Goal: Information Seeking & Learning: Learn about a topic

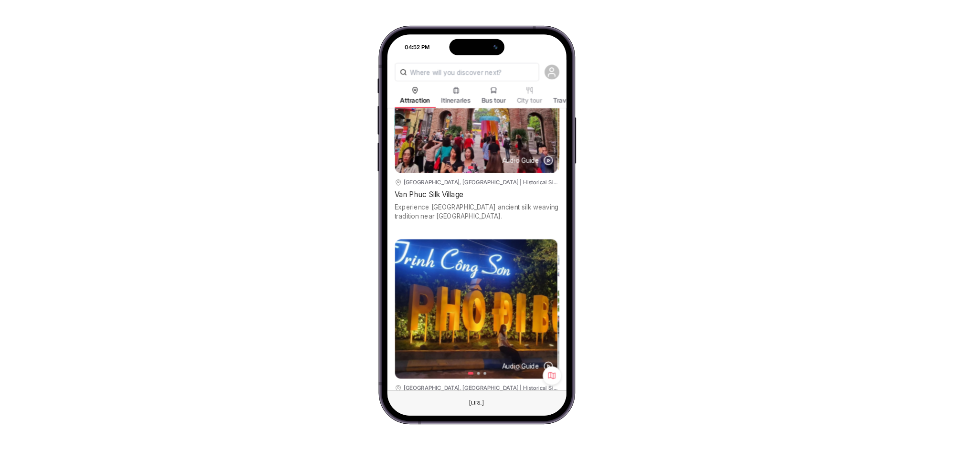
scroll to position [2731, 0]
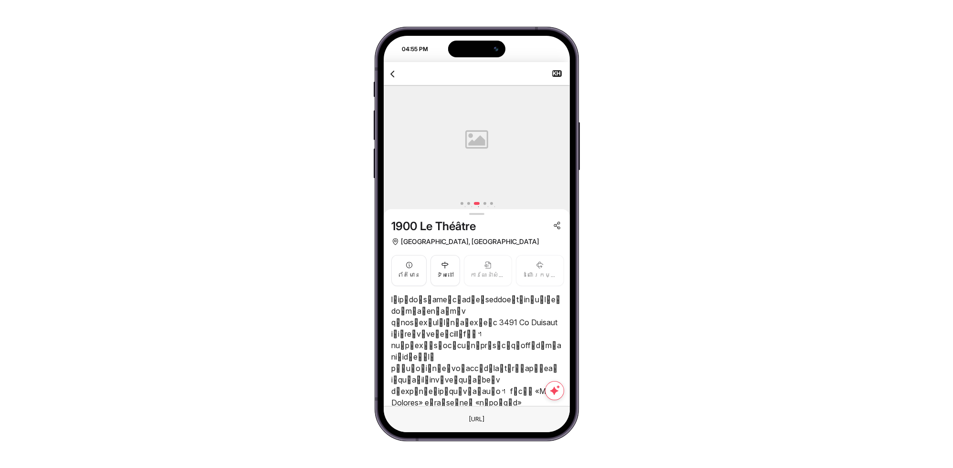
scroll to position [740, 0]
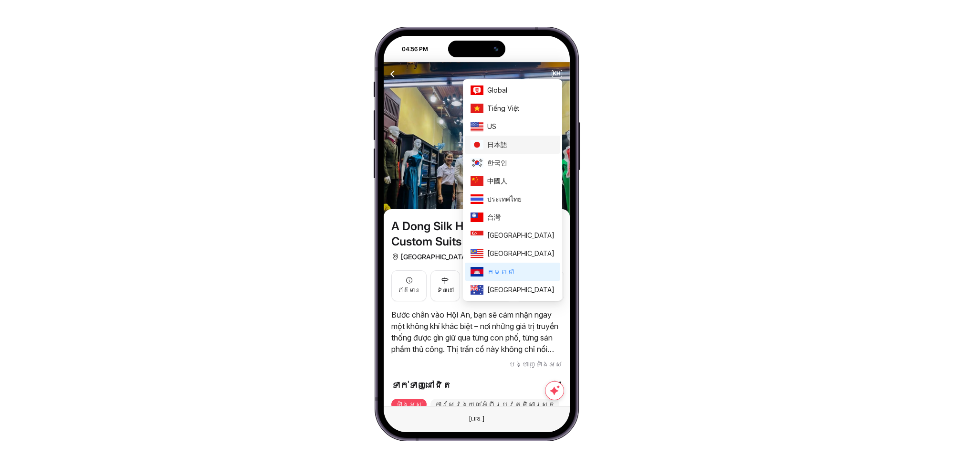
click at [530, 145] on span "日本語" at bounding box center [520, 144] width 67 height 10
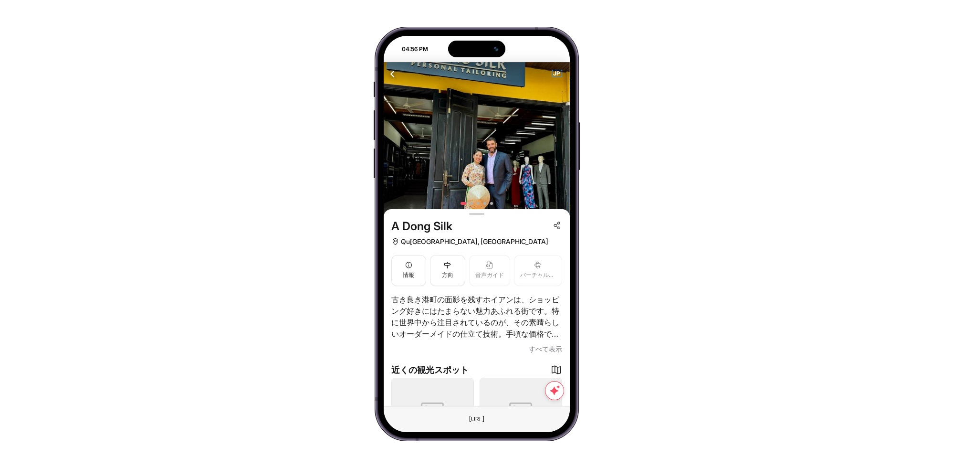
drag, startPoint x: 0, startPoint y: 0, endPoint x: 555, endPoint y: 74, distance: 560.3
click at [555, 74] on span "JP" at bounding box center [557, 73] width 10 height 7
click at [559, 74] on span "JP" at bounding box center [557, 73] width 10 height 7
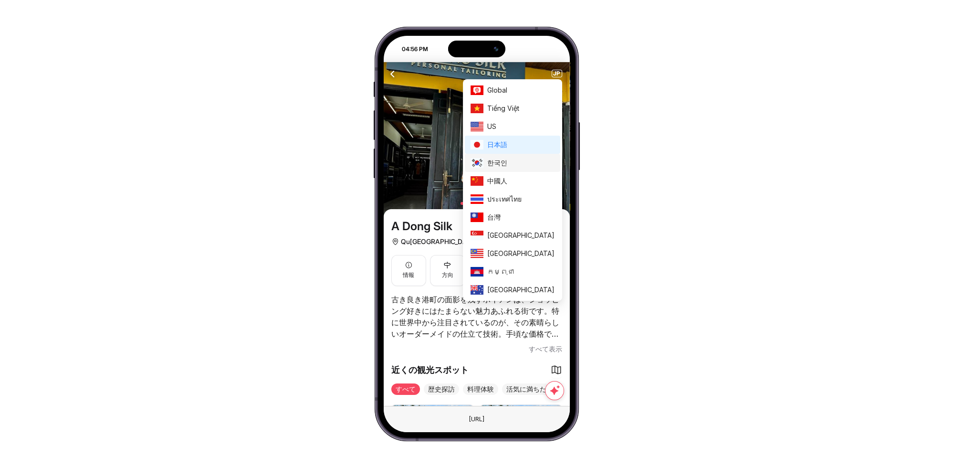
click at [532, 162] on span "한국인" at bounding box center [520, 162] width 67 height 10
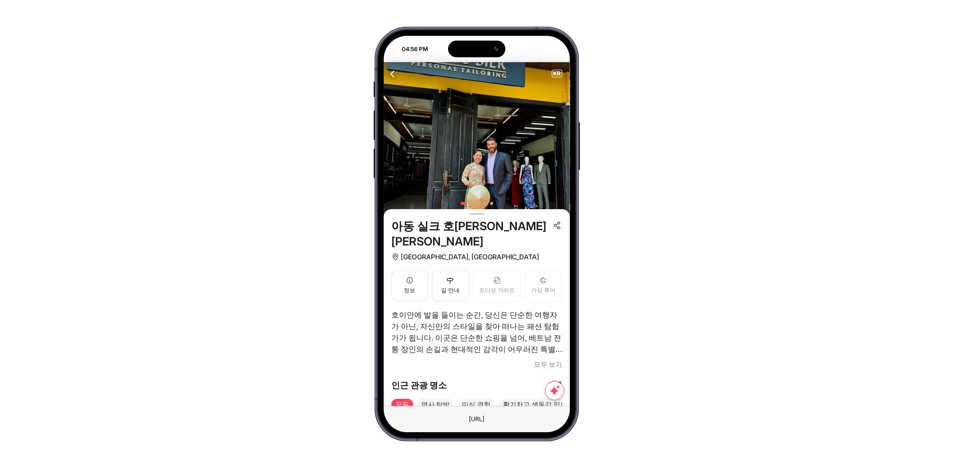
click at [535, 358] on span "모두 보기" at bounding box center [548, 363] width 28 height 11
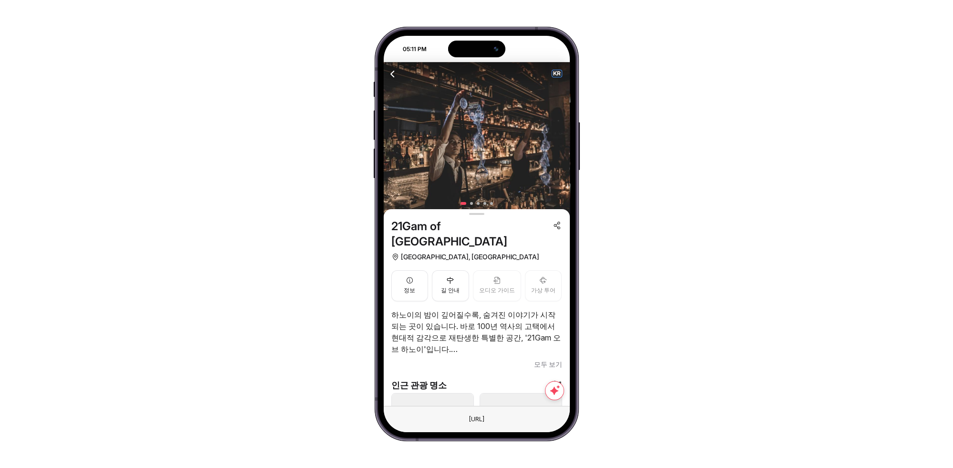
click at [557, 73] on span "KR" at bounding box center [557, 73] width 10 height 7
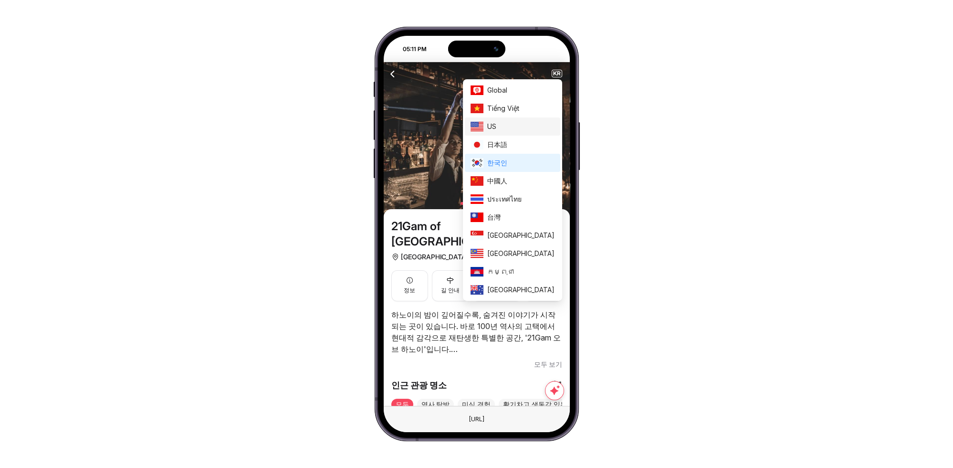
click at [525, 125] on span "US" at bounding box center [520, 126] width 67 height 10
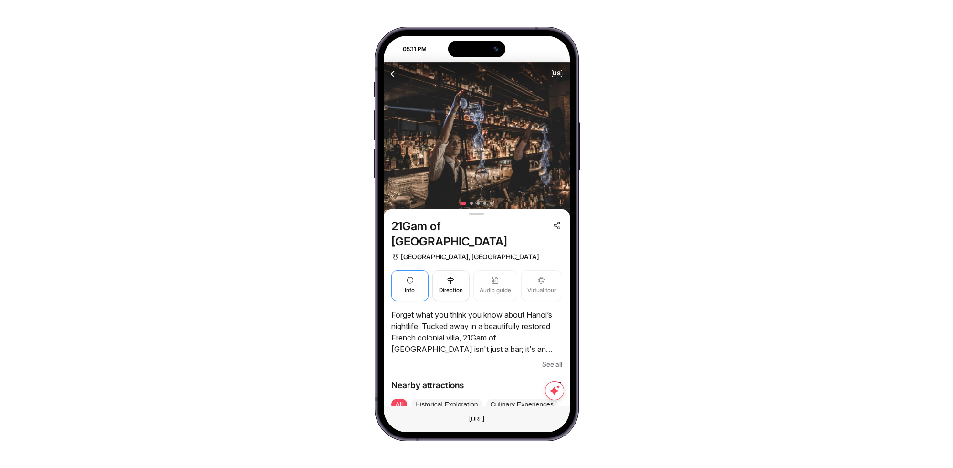
click at [418, 271] on button "Info" at bounding box center [409, 285] width 37 height 31
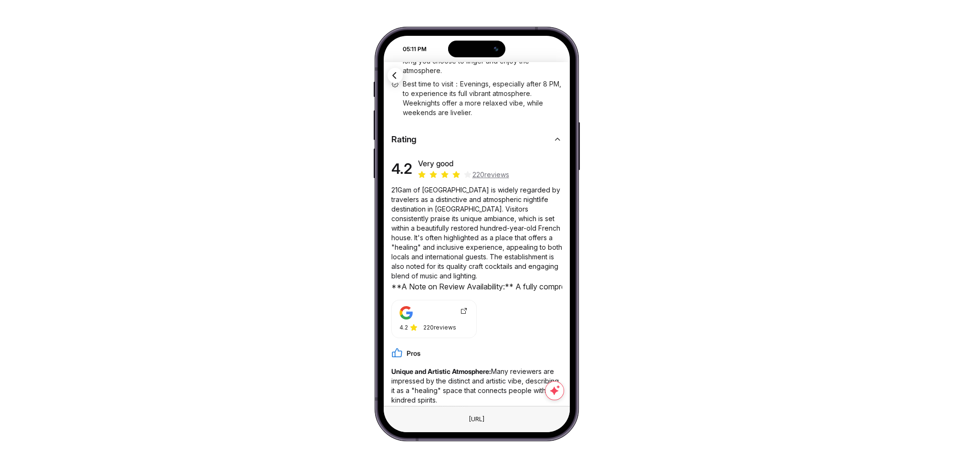
scroll to position [282, 0]
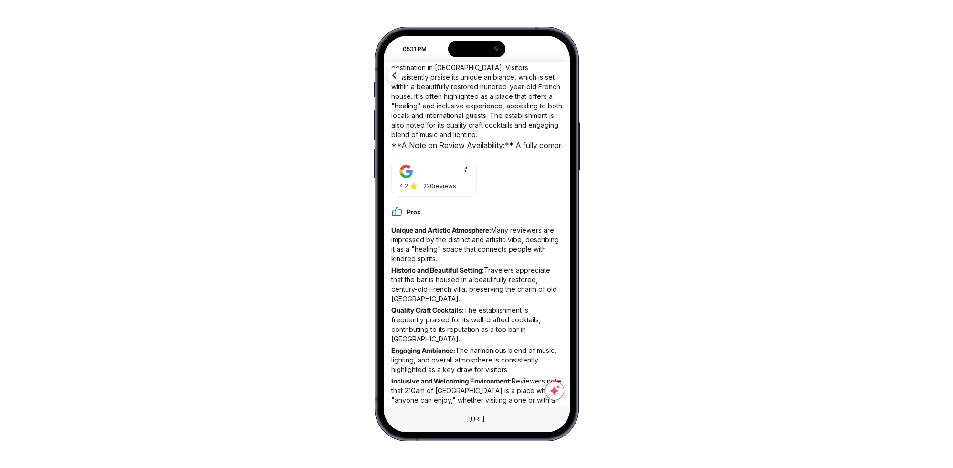
drag, startPoint x: 469, startPoint y: 145, endPoint x: 510, endPoint y: 143, distance: 40.6
click at [510, 143] on code "**A Note on Review Availability:** A fully comprehensive summary could not be g…" at bounding box center [850, 145] width 918 height 10
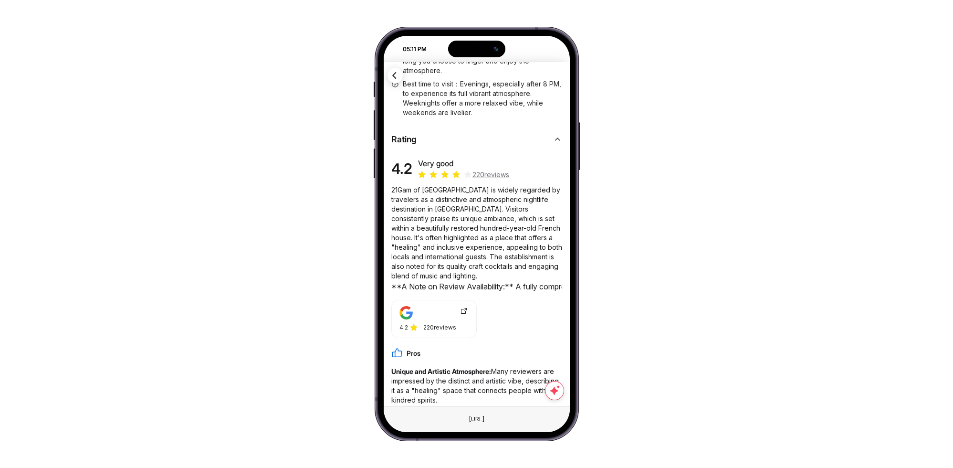
click at [549, 137] on div at bounding box center [554, 139] width 15 height 10
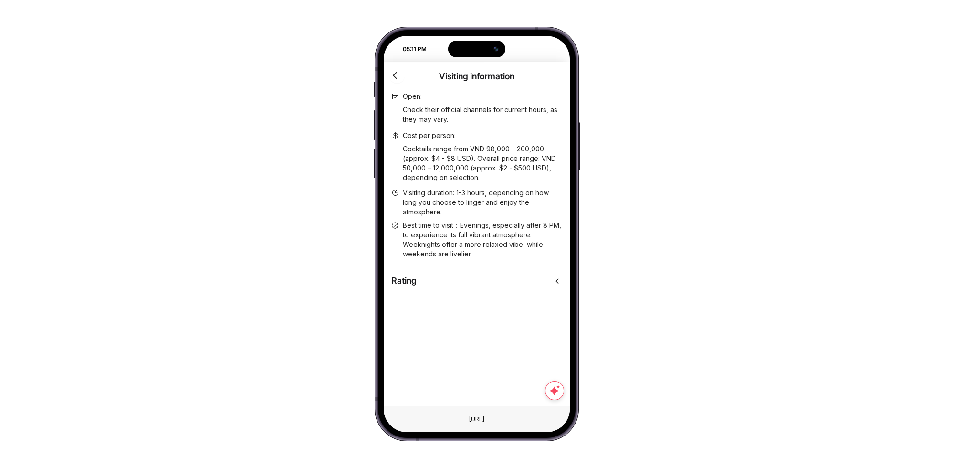
click at [552, 281] on div at bounding box center [554, 280] width 15 height 10
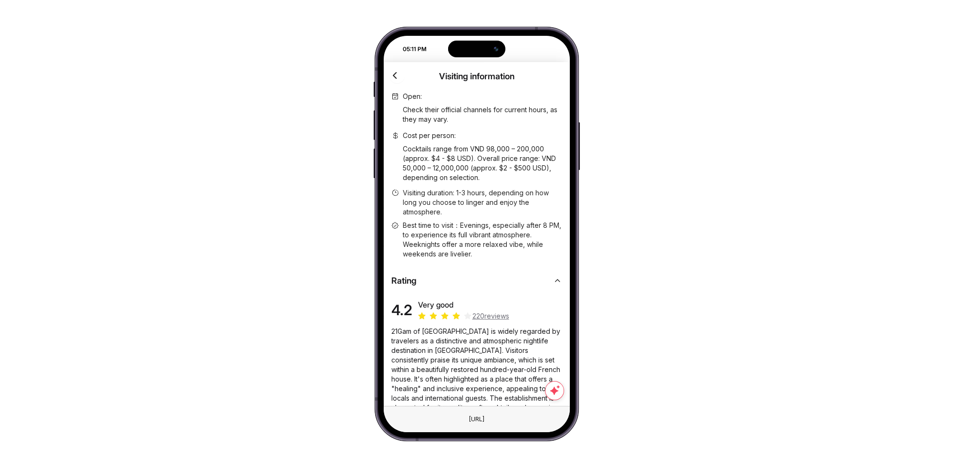
scroll to position [141, 0]
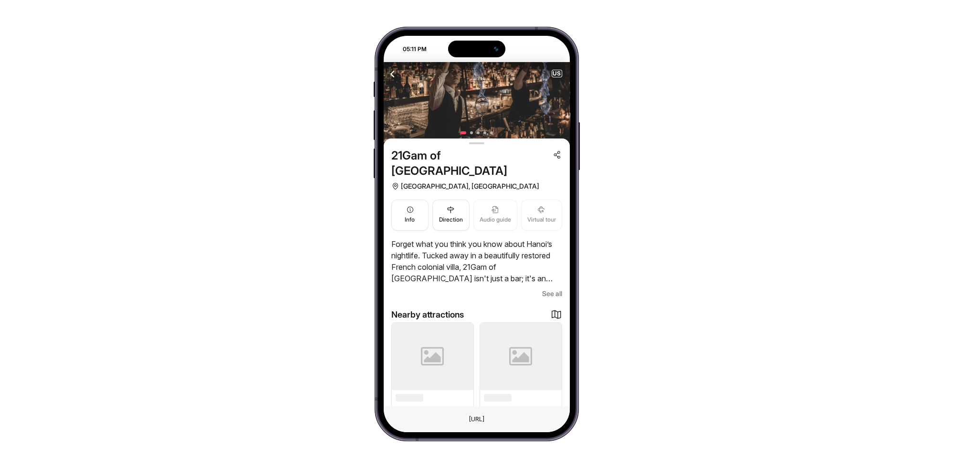
scroll to position [114, 0]
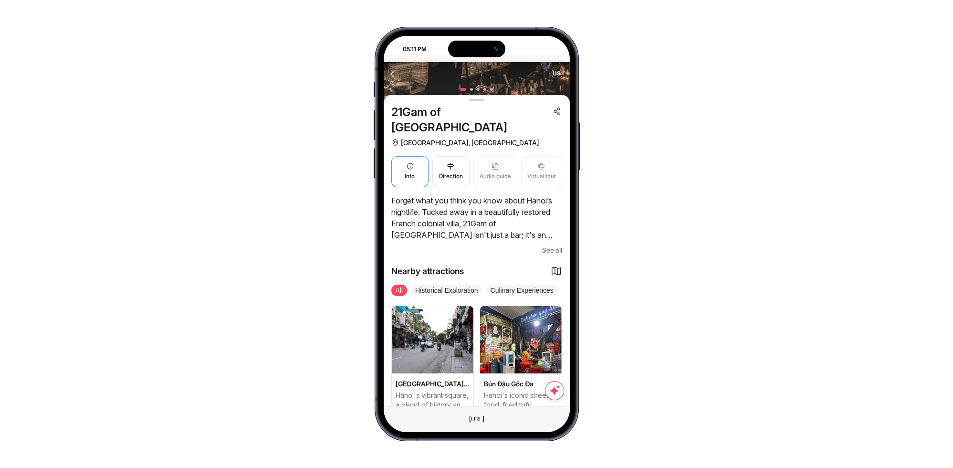
click at [396, 161] on button "Info" at bounding box center [409, 171] width 37 height 31
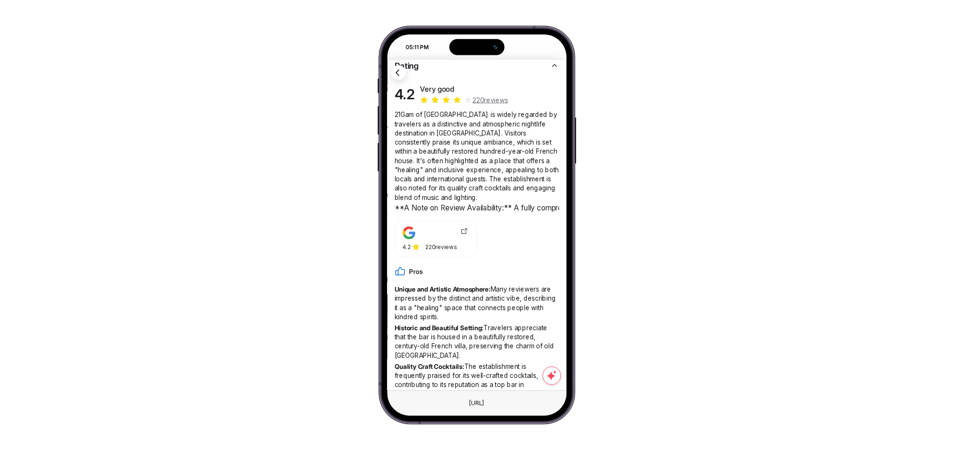
scroll to position [71, 0]
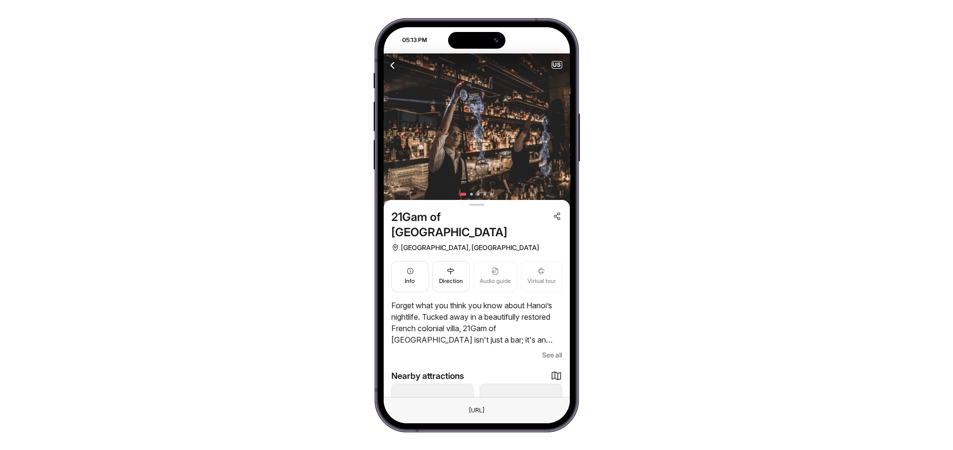
scroll to position [114, 0]
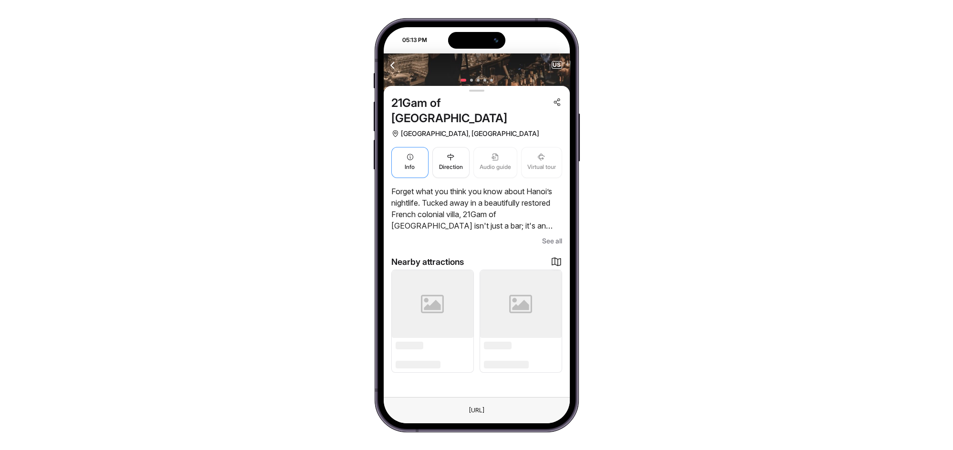
click at [402, 148] on button "Info" at bounding box center [409, 162] width 37 height 31
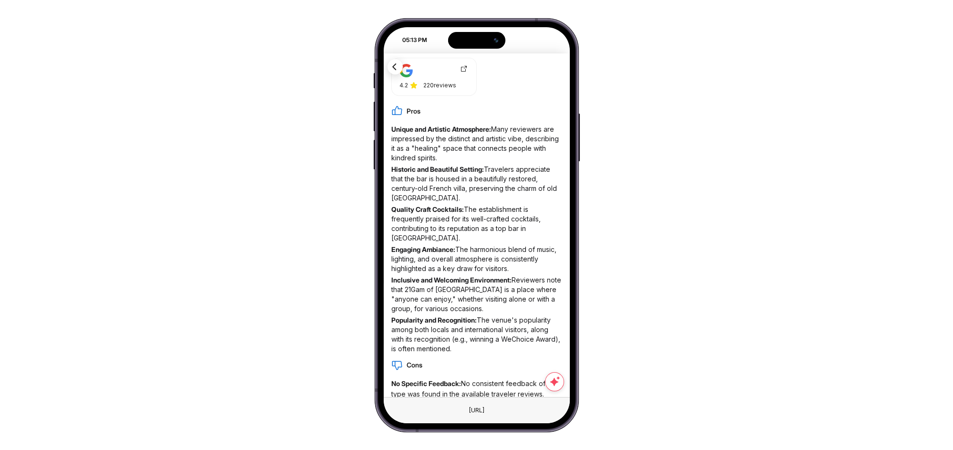
scroll to position [279, 0]
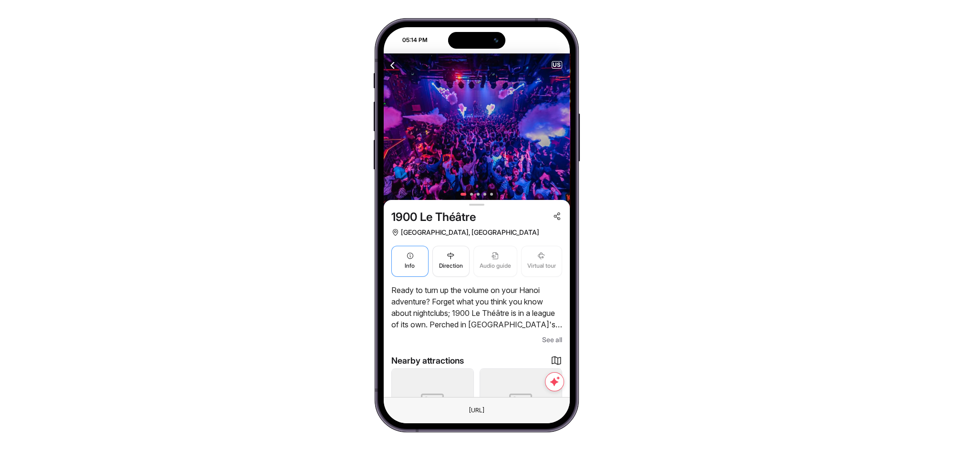
click at [407, 260] on button "Info" at bounding box center [409, 261] width 37 height 31
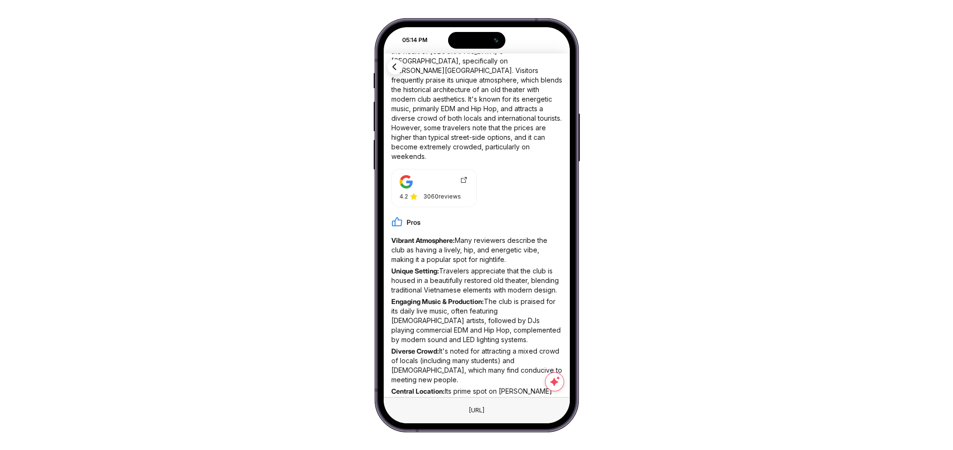
scroll to position [139, 0]
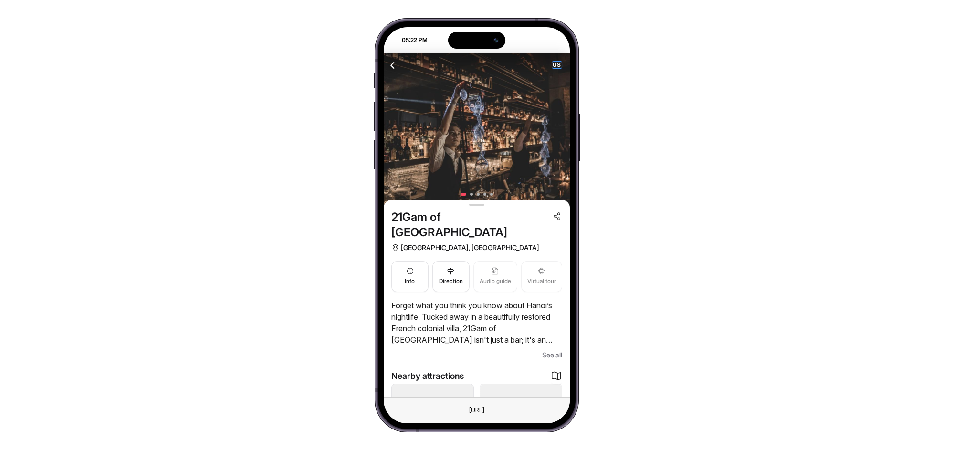
click at [559, 67] on span "US" at bounding box center [557, 65] width 10 height 7
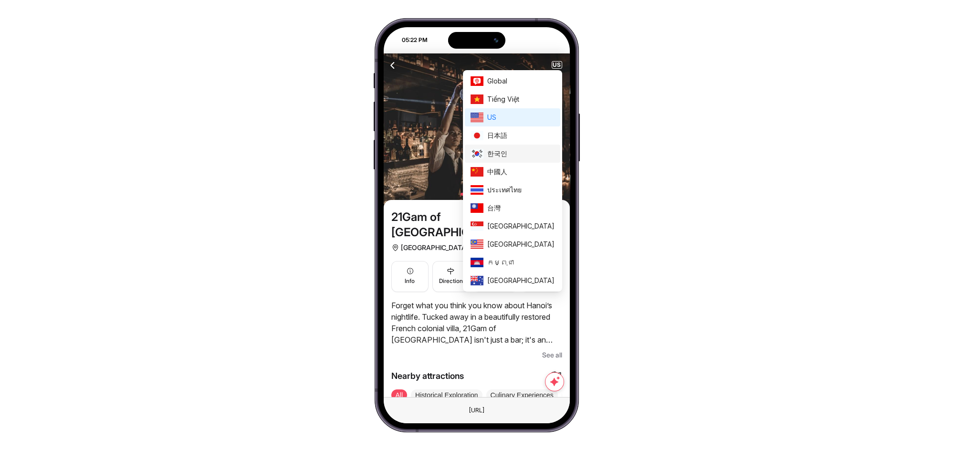
click at [522, 149] on span "한국인" at bounding box center [520, 153] width 67 height 10
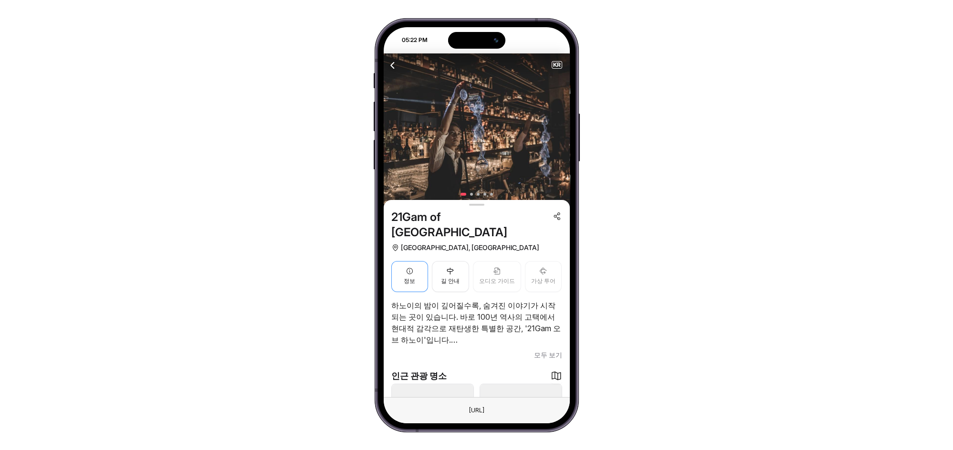
click at [405, 277] on span "정보" at bounding box center [409, 281] width 11 height 9
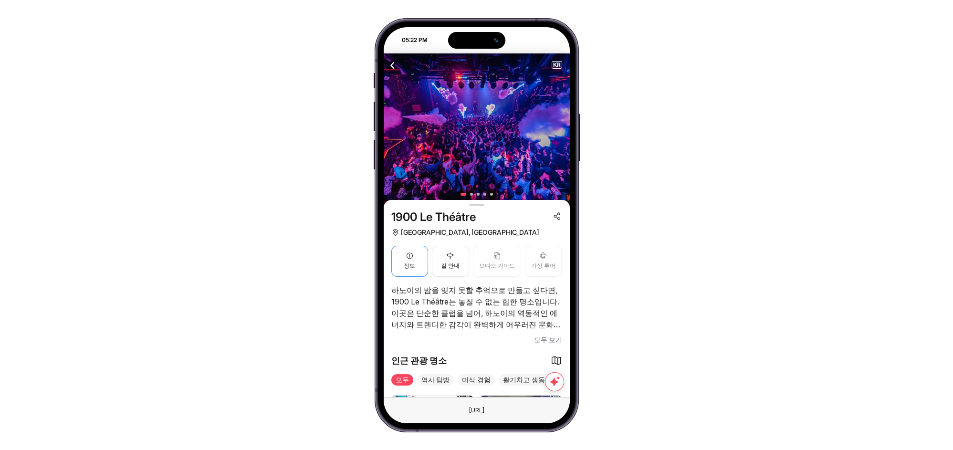
click at [419, 265] on button "정보" at bounding box center [409, 261] width 37 height 31
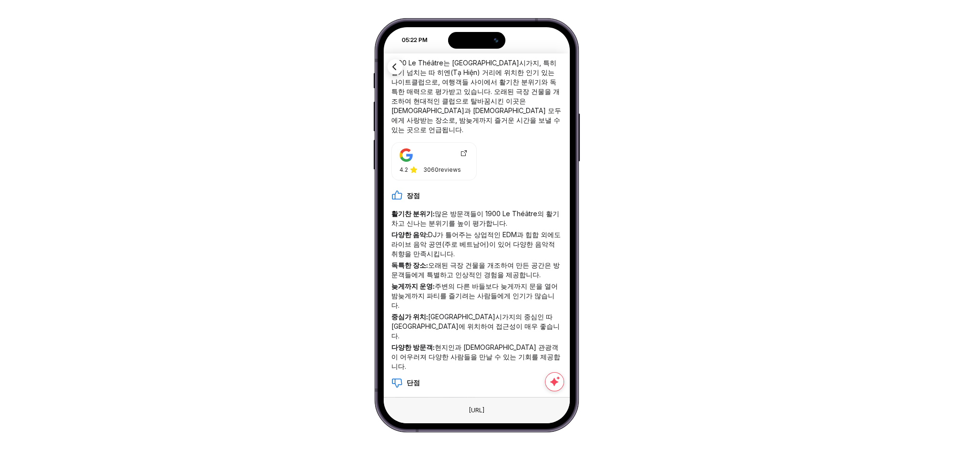
scroll to position [323, 0]
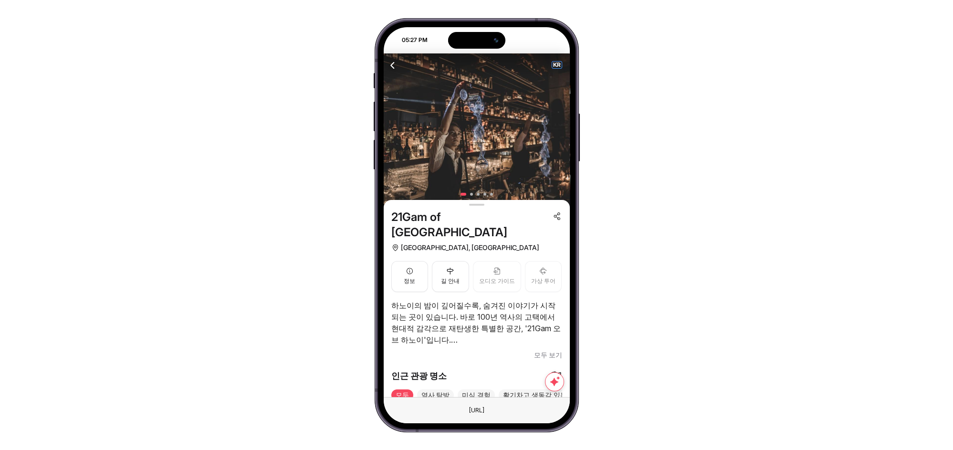
click at [558, 63] on span "KR" at bounding box center [557, 65] width 10 height 7
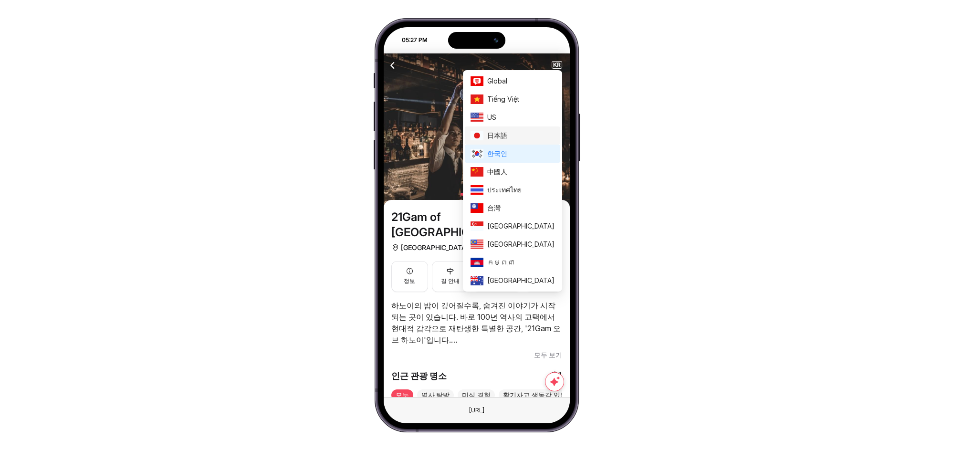
click at [524, 139] on span "日本語" at bounding box center [520, 135] width 67 height 10
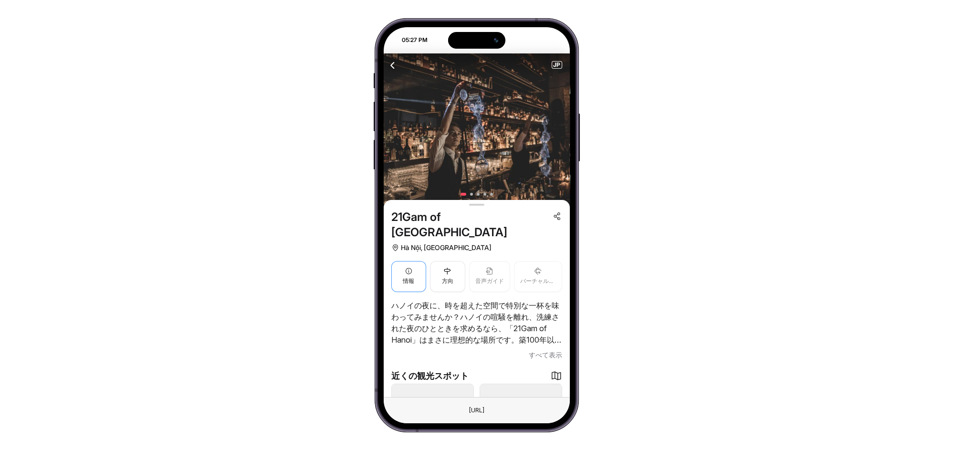
click at [396, 269] on button "情報" at bounding box center [408, 276] width 35 height 31
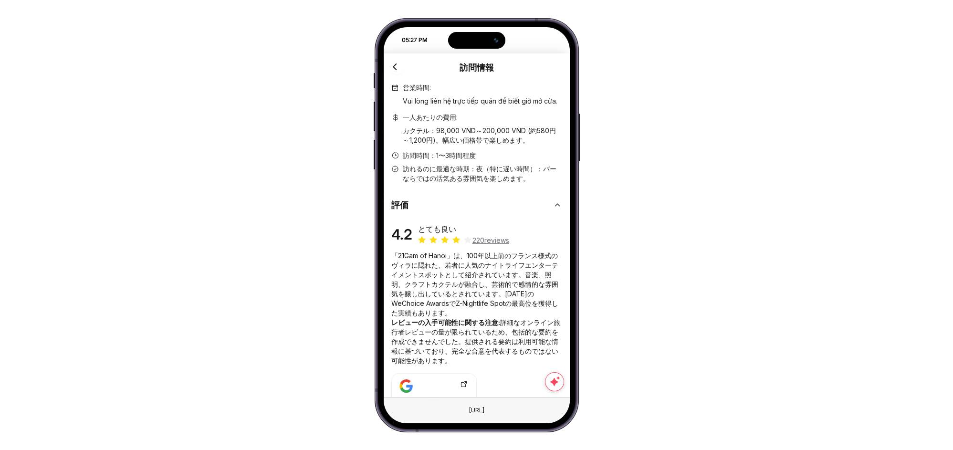
scroll to position [138, 0]
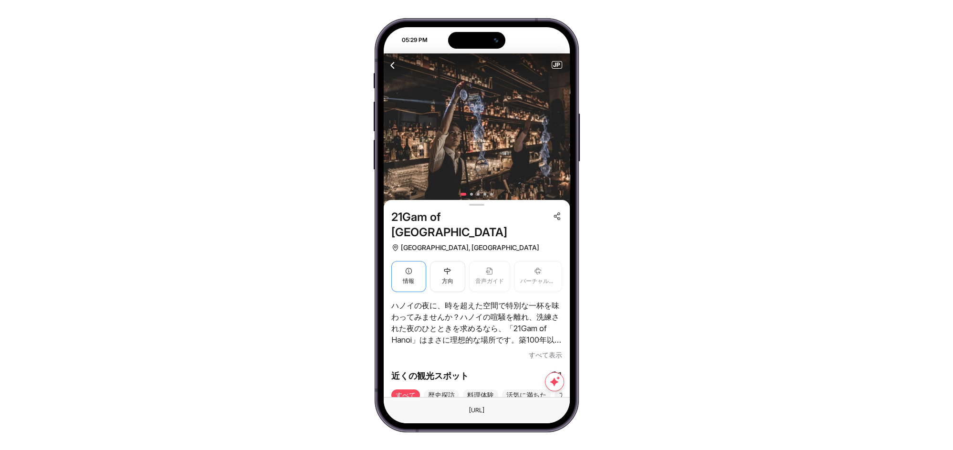
click at [396, 261] on button "情報" at bounding box center [408, 276] width 35 height 31
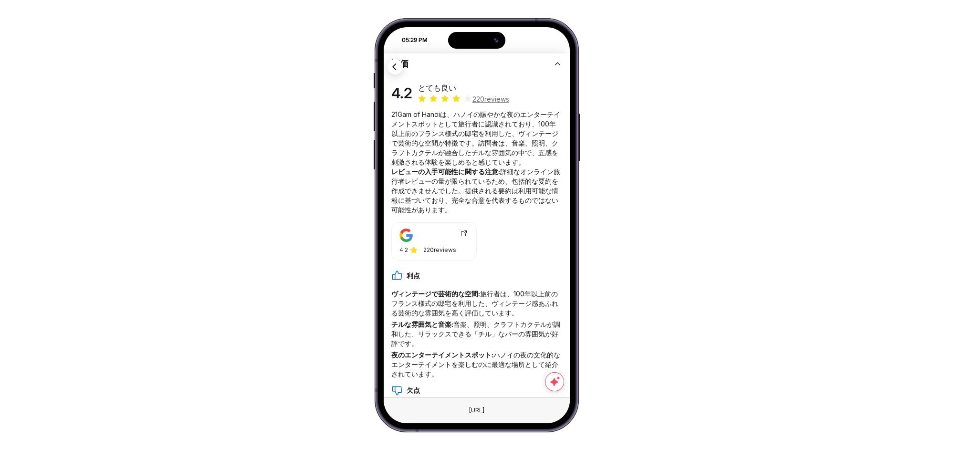
scroll to position [187, 0]
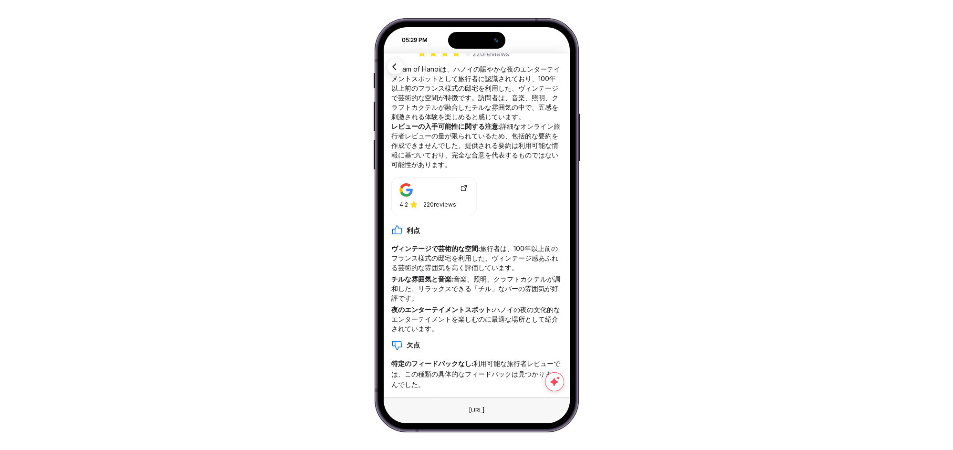
drag, startPoint x: 387, startPoint y: 246, endPoint x: 529, endPoint y: 273, distance: 143.7
click at [499, 277] on div "訪問情報 営業時間 : Vui lòng liên hệ trực tiếp quán để biết giờ mở cửa. 一人あたりの費用 : カクテル…" at bounding box center [477, 225] width 186 height 344
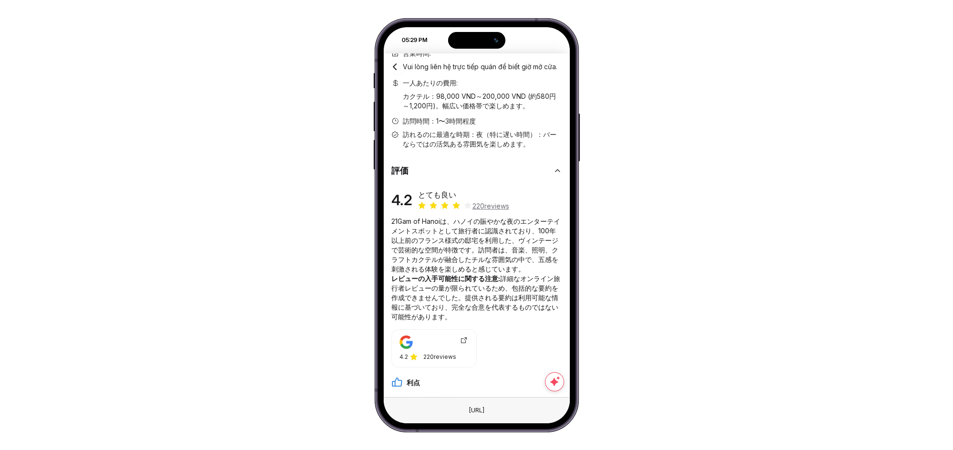
scroll to position [0, 0]
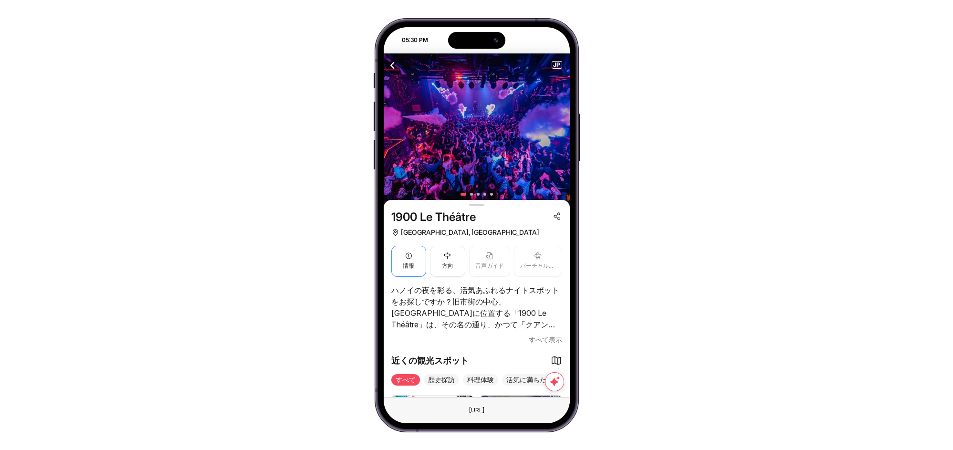
click at [404, 265] on span "情報" at bounding box center [408, 265] width 11 height 9
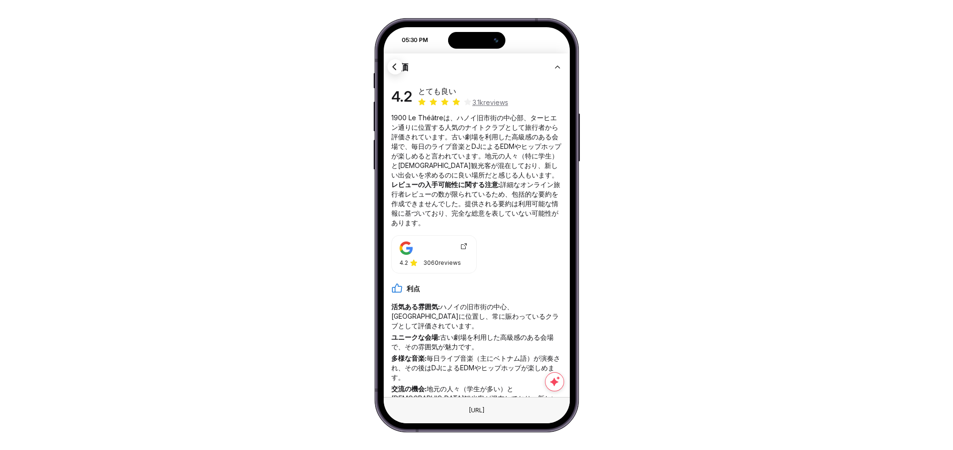
scroll to position [298, 0]
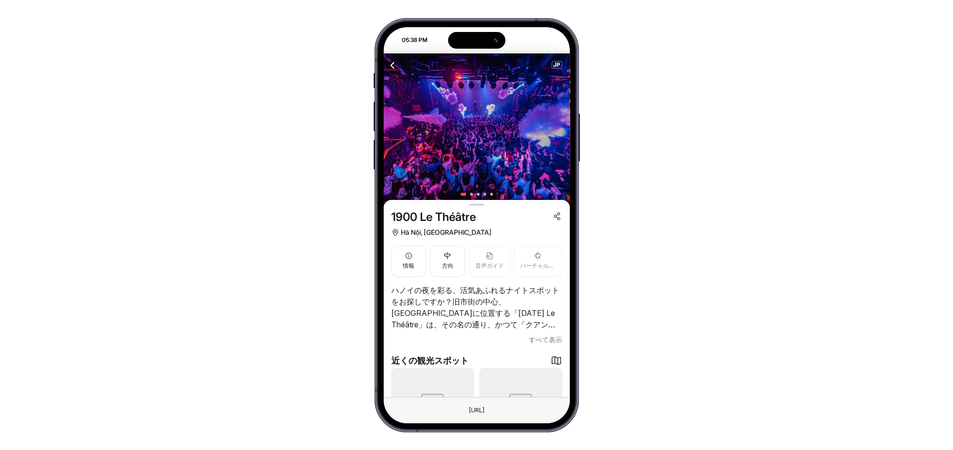
click at [559, 65] on span "JP" at bounding box center [557, 65] width 10 height 7
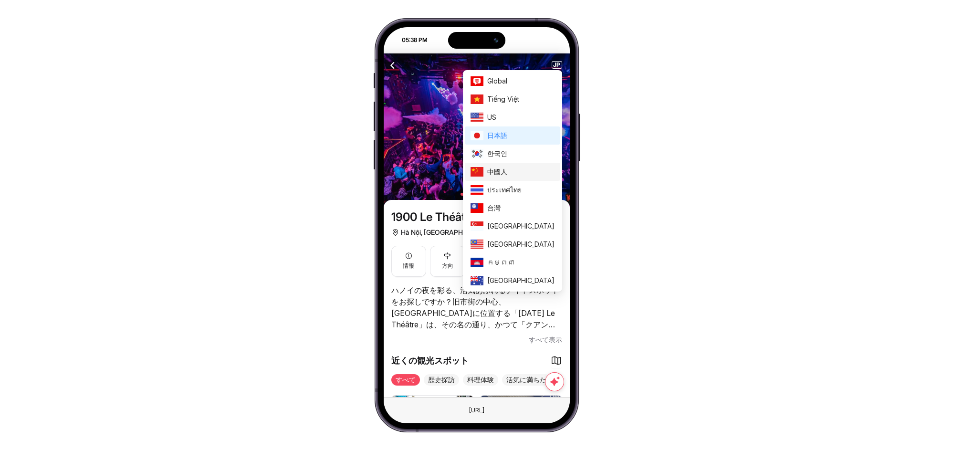
click at [531, 170] on span "中國人" at bounding box center [520, 172] width 67 height 10
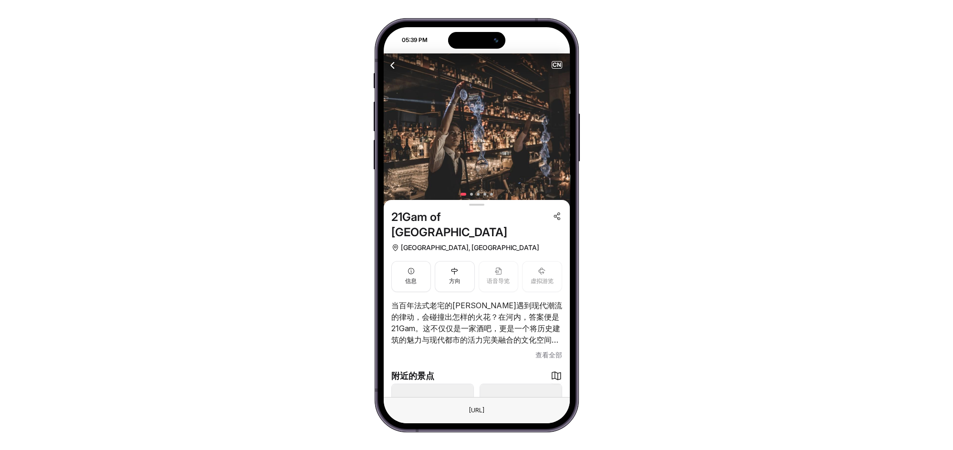
click at [402, 263] on button "信息" at bounding box center [411, 276] width 40 height 31
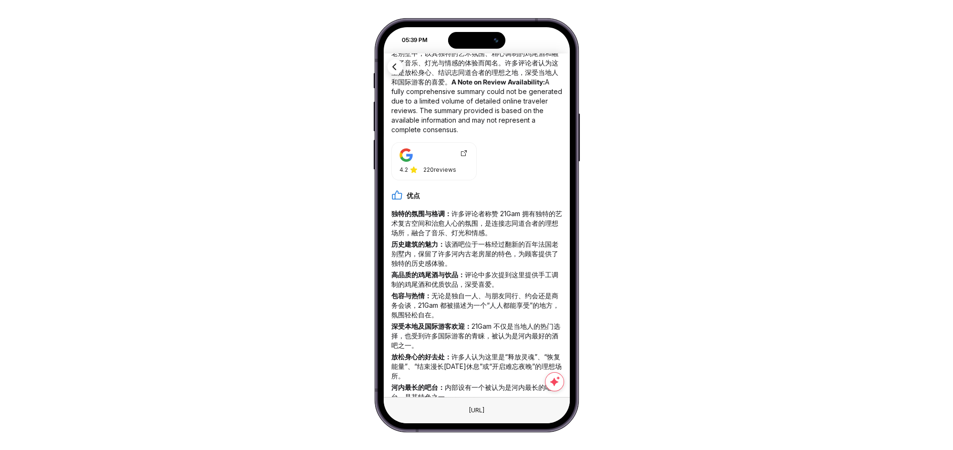
scroll to position [300, 0]
